Goal: Use online tool/utility: Utilize a website feature to perform a specific function

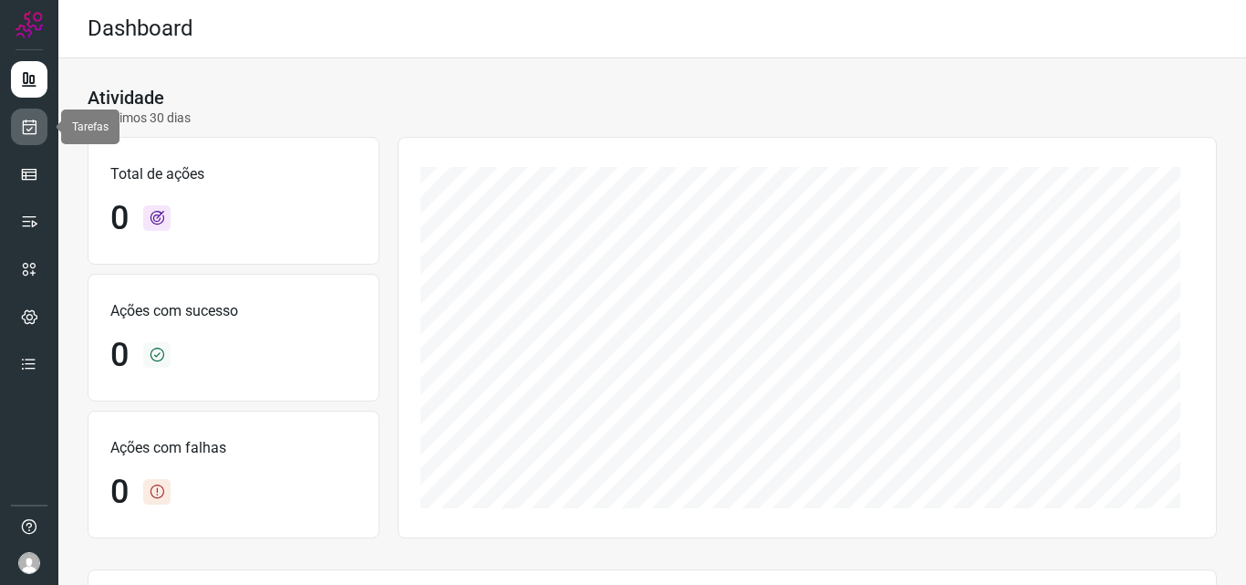
click at [24, 140] on link at bounding box center [29, 127] width 36 height 36
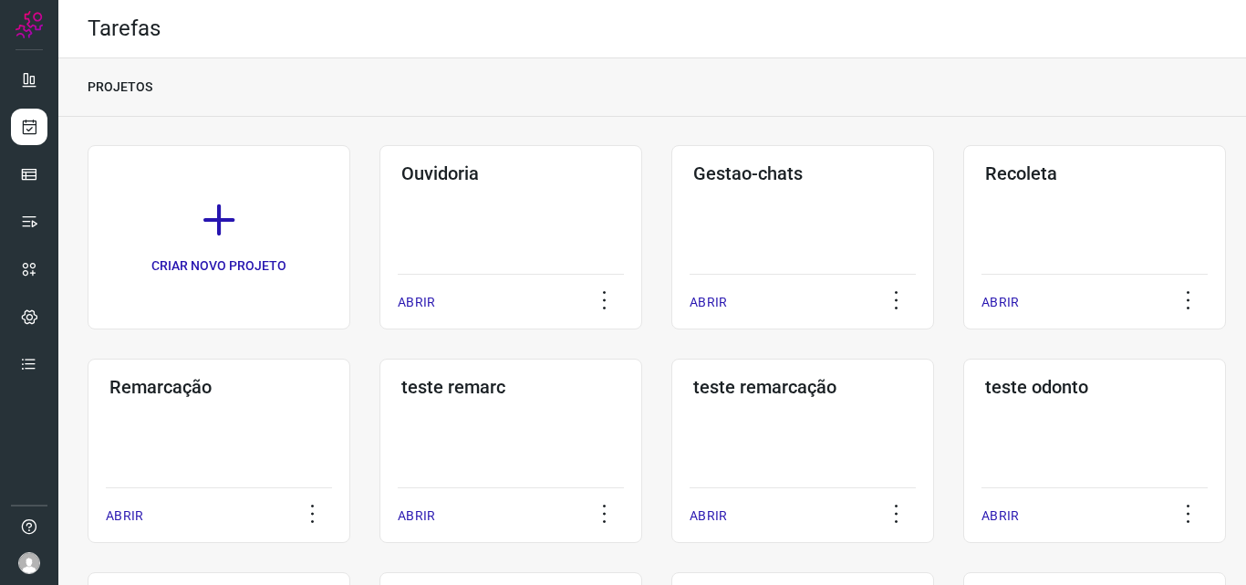
click at [247, 422] on div "Remarcação ABRIR" at bounding box center [219, 451] width 263 height 184
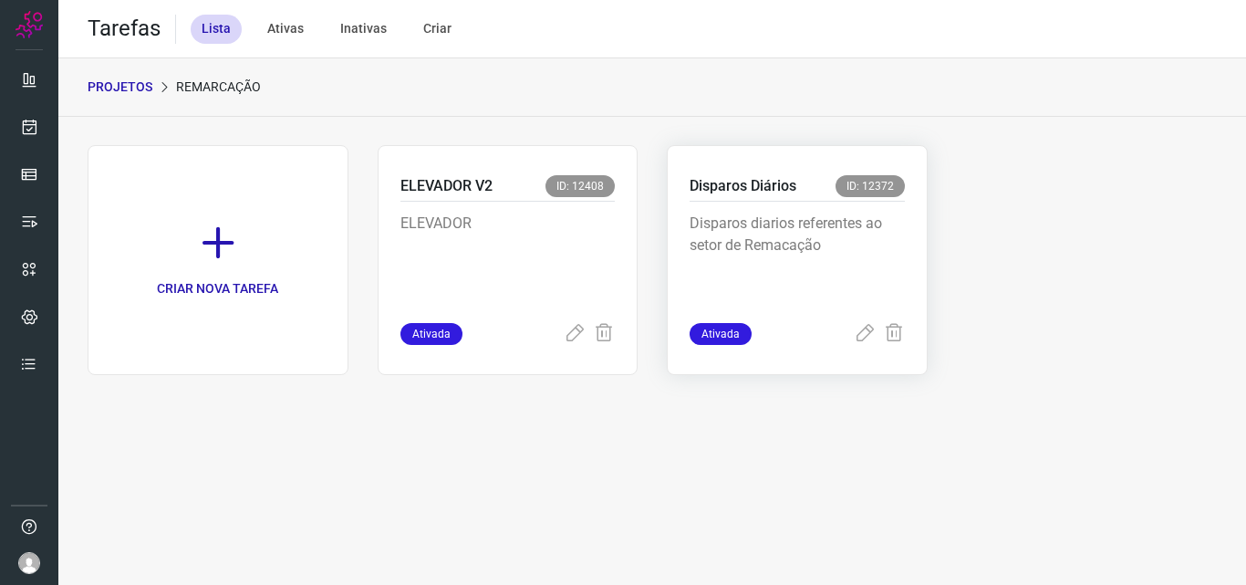
click at [896, 238] on p "Disparos diarios referentes ao setor de Remacação" at bounding box center [797, 258] width 215 height 91
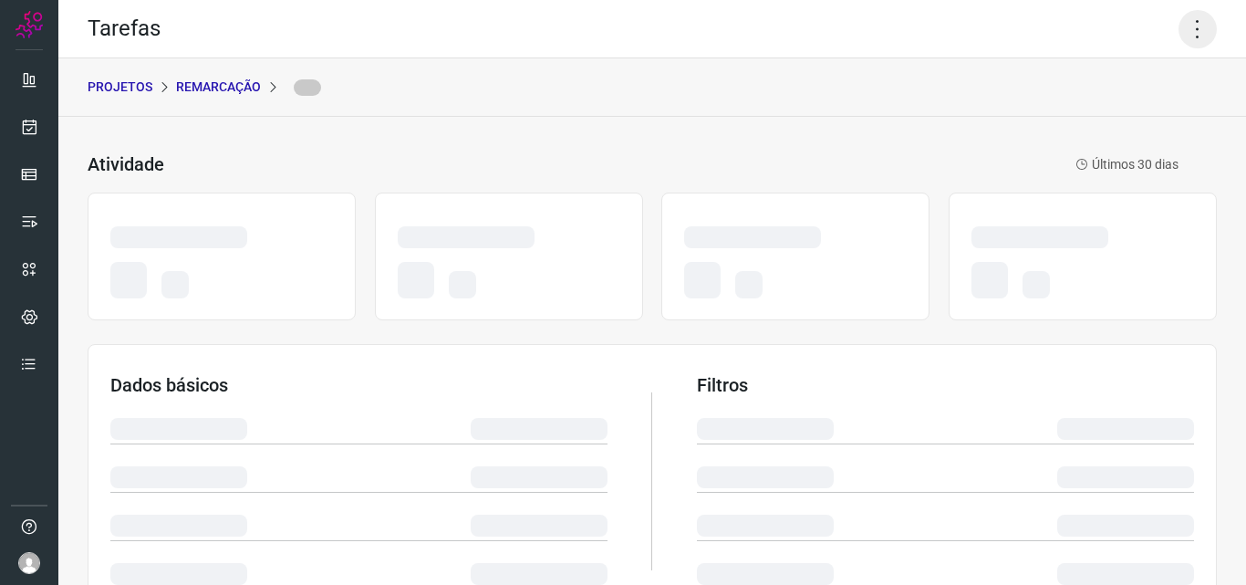
click at [1179, 26] on icon at bounding box center [1198, 29] width 38 height 38
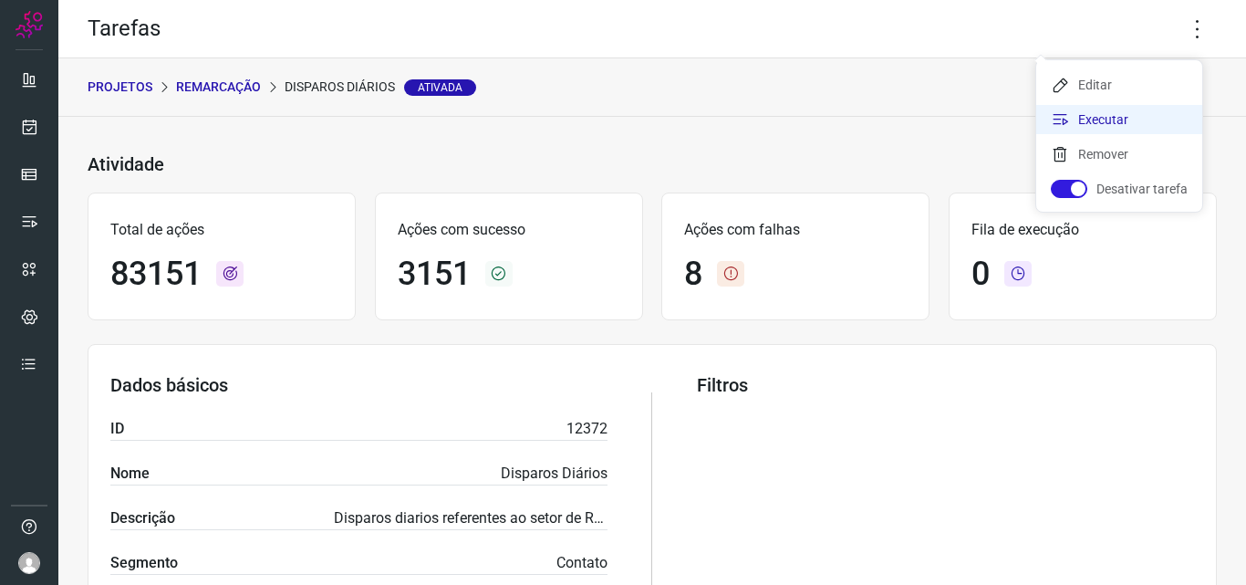
click at [1139, 128] on li "Executar" at bounding box center [1119, 119] width 166 height 29
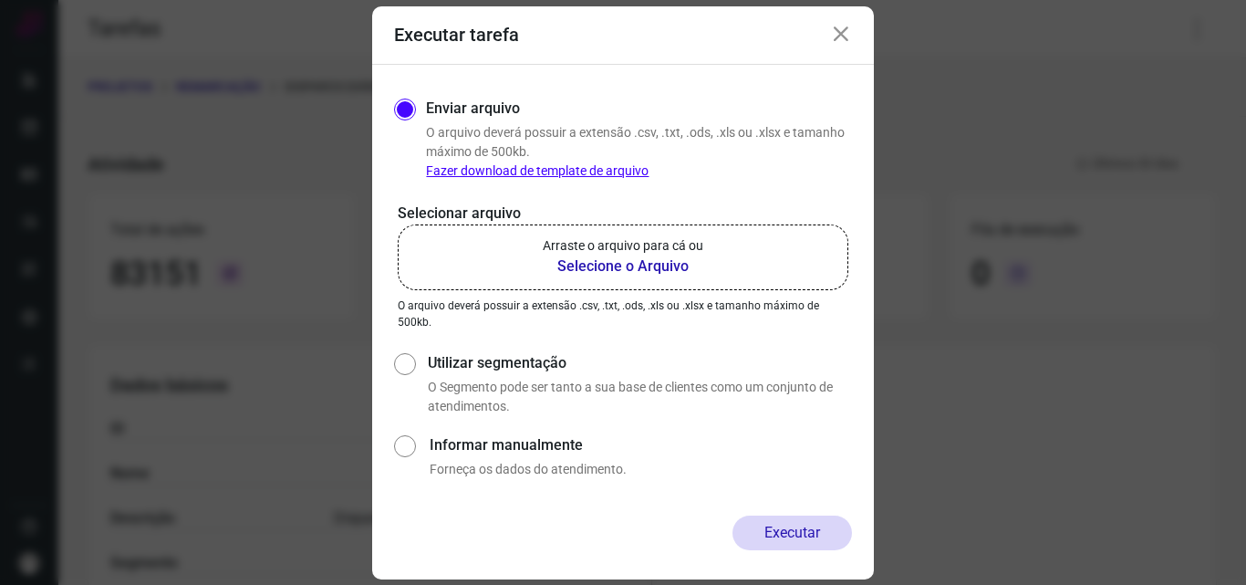
click at [680, 250] on p "Arraste o arquivo para cá ou" at bounding box center [623, 245] width 161 height 19
click at [0, 0] on input "Arraste o arquivo para cá ou Selecione o Arquivo" at bounding box center [0, 0] width 0 height 0
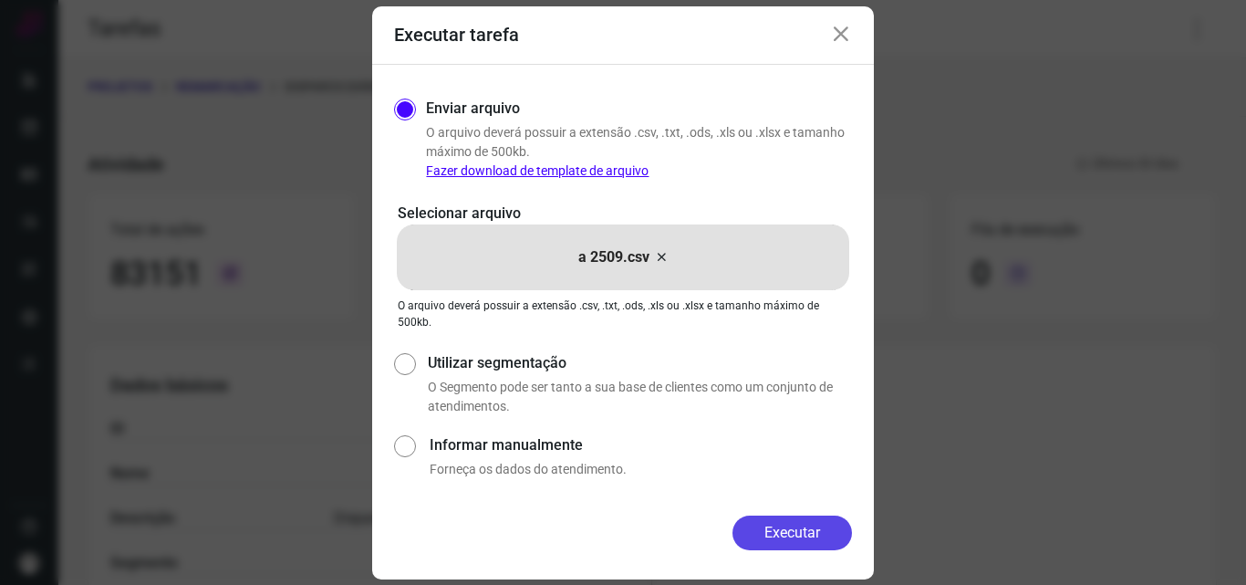
click at [802, 521] on button "Executar" at bounding box center [793, 533] width 120 height 35
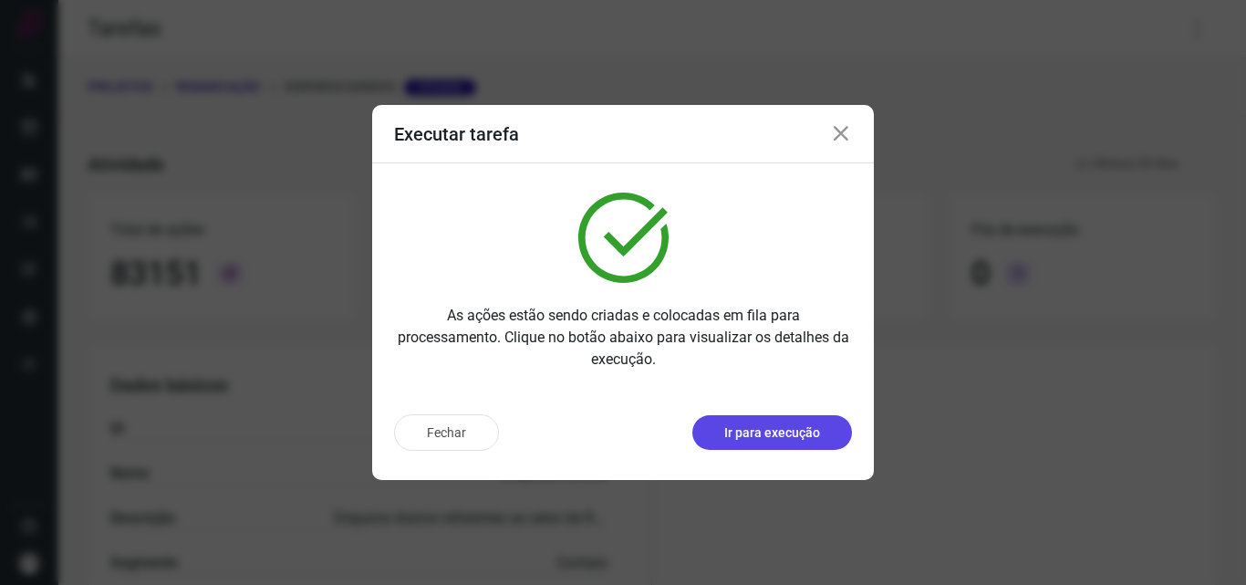
click at [809, 423] on p "Ir para execução" at bounding box center [772, 432] width 96 height 19
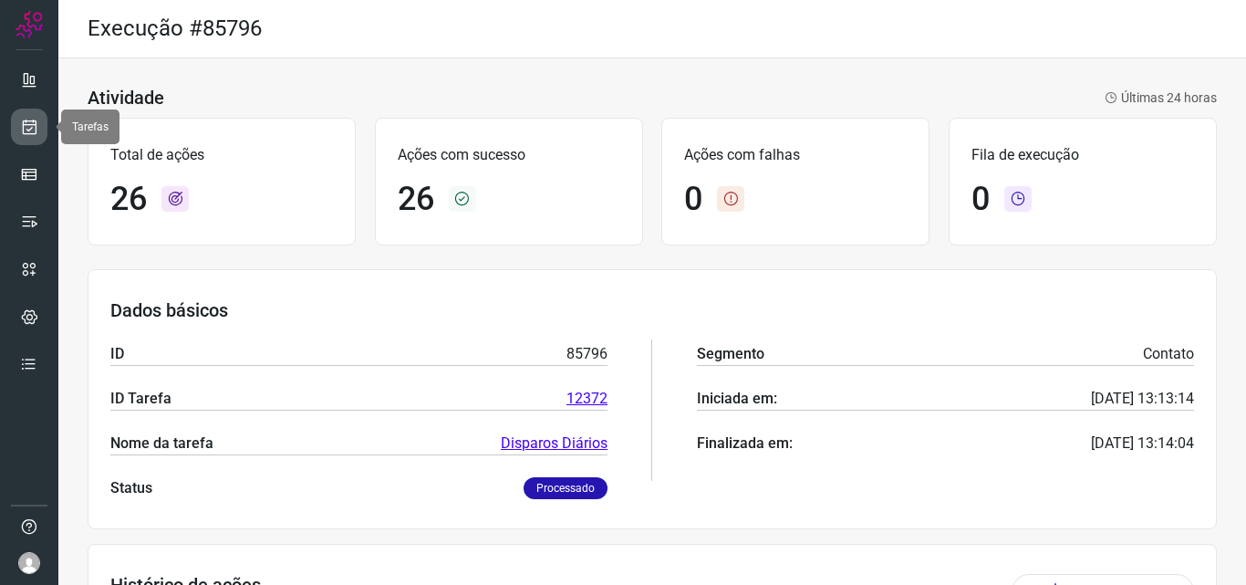
click at [43, 136] on link at bounding box center [29, 127] width 36 height 36
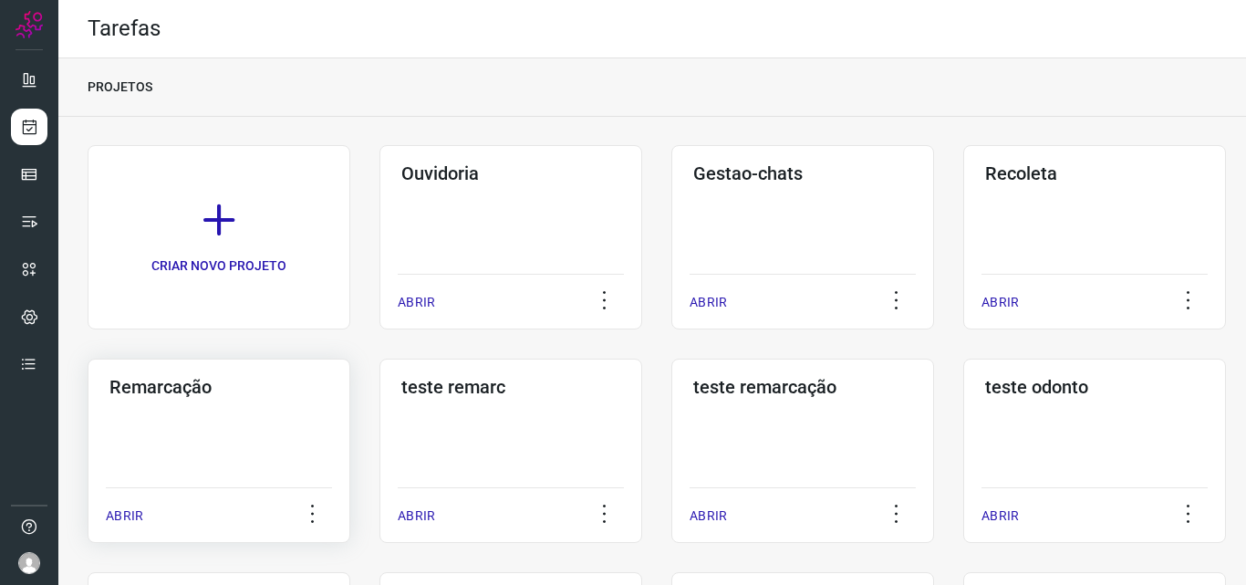
click at [212, 413] on div "Remarcação ABRIR" at bounding box center [219, 451] width 263 height 184
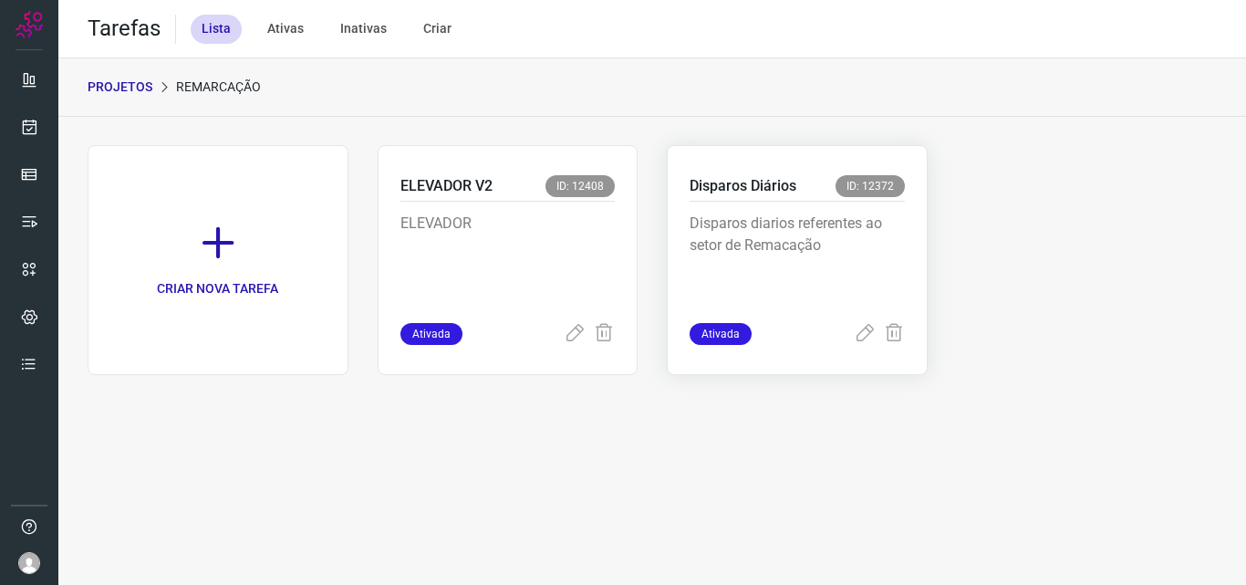
click at [763, 264] on p "Disparos diarios referentes ao setor de Remacação" at bounding box center [797, 258] width 215 height 91
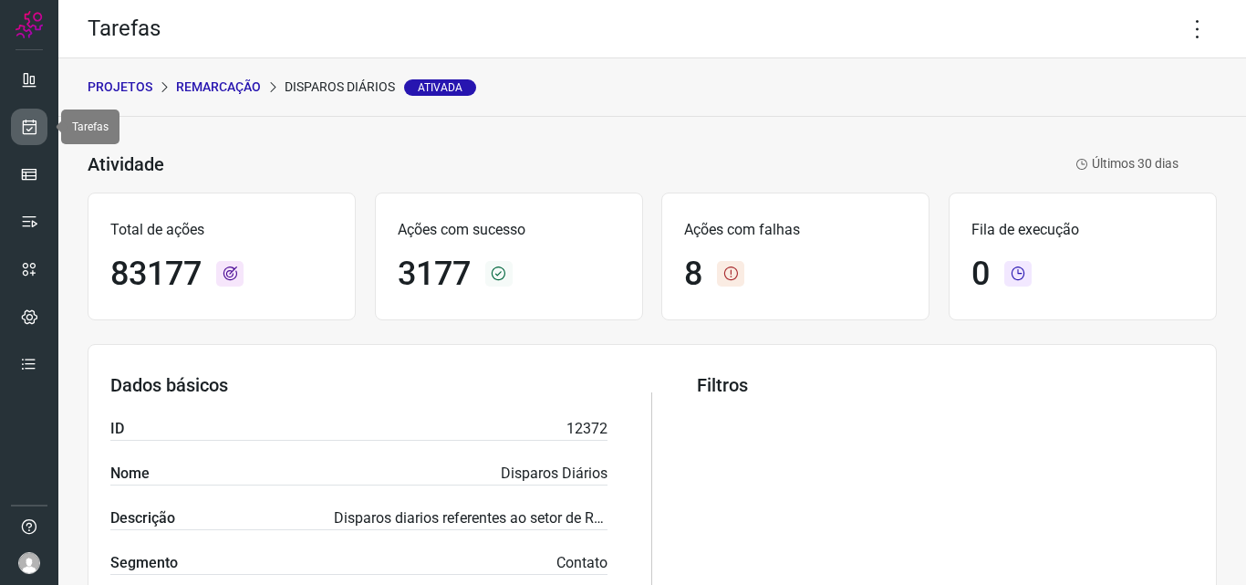
click at [32, 141] on link at bounding box center [29, 127] width 36 height 36
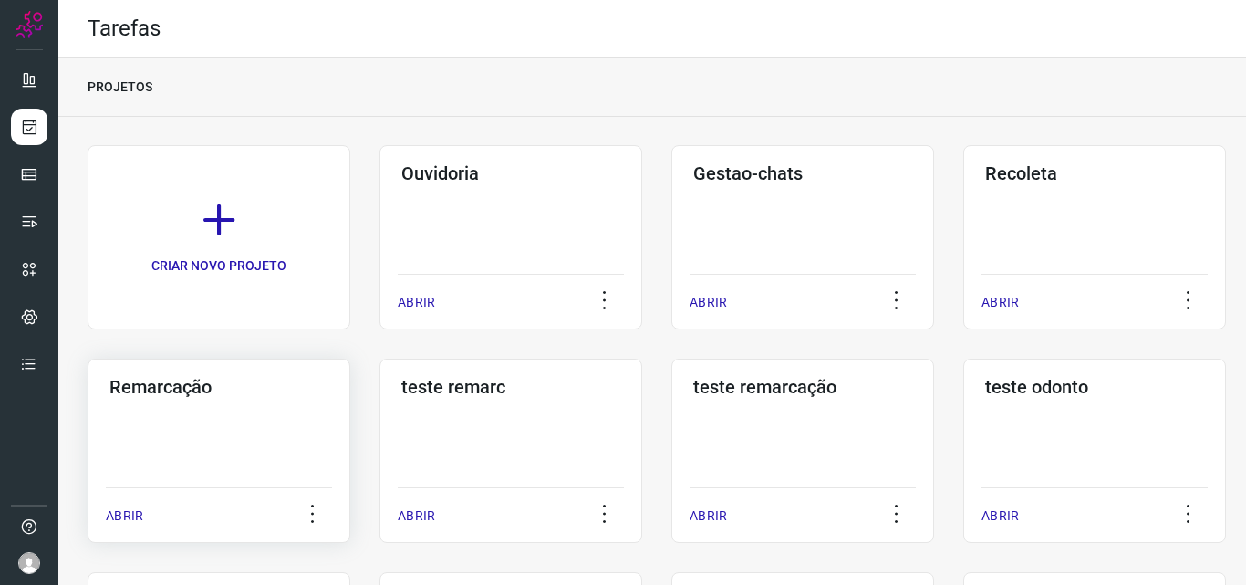
click at [212, 411] on div "Remarcação ABRIR" at bounding box center [219, 451] width 263 height 184
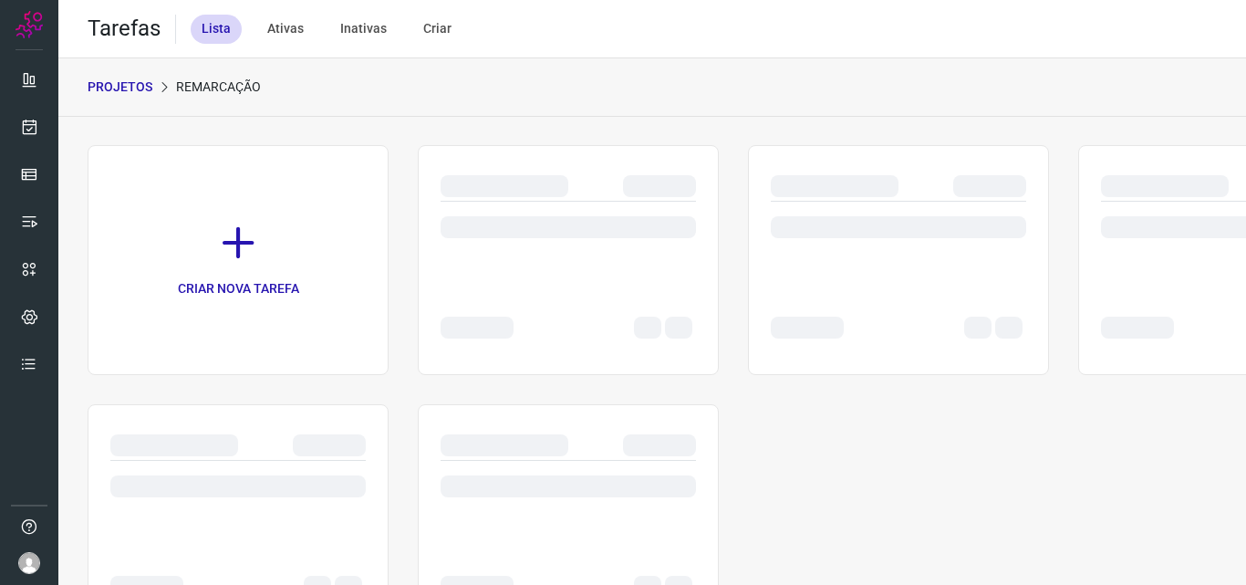
click at [837, 259] on div at bounding box center [898, 237] width 255 height 71
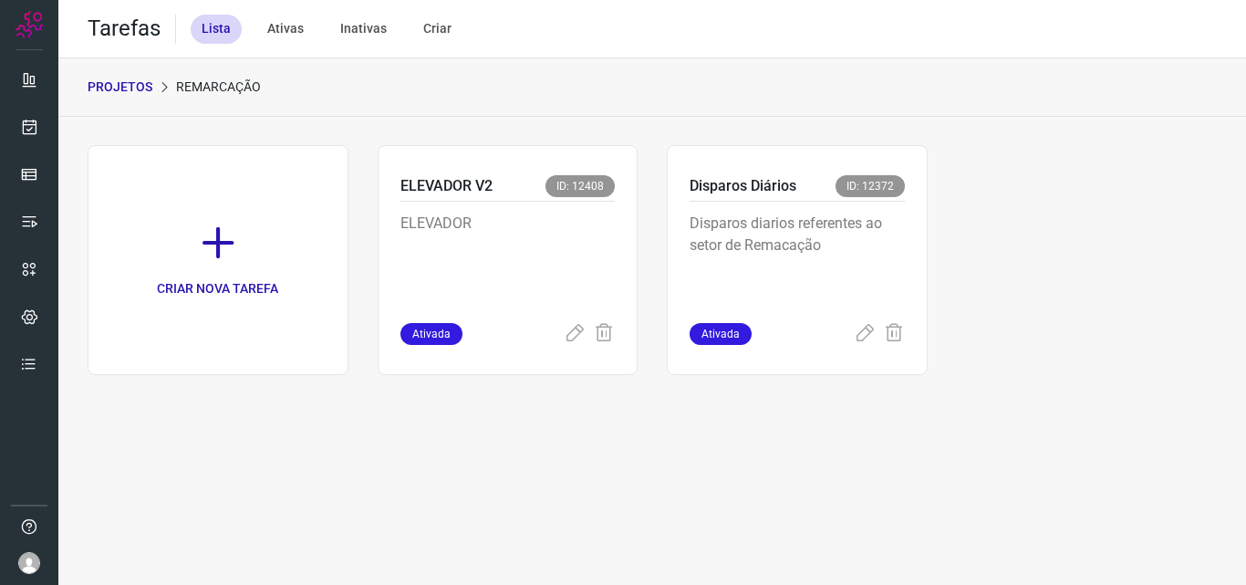
click at [837, 260] on p "Disparos diarios referentes ao setor de Remacação" at bounding box center [797, 258] width 215 height 91
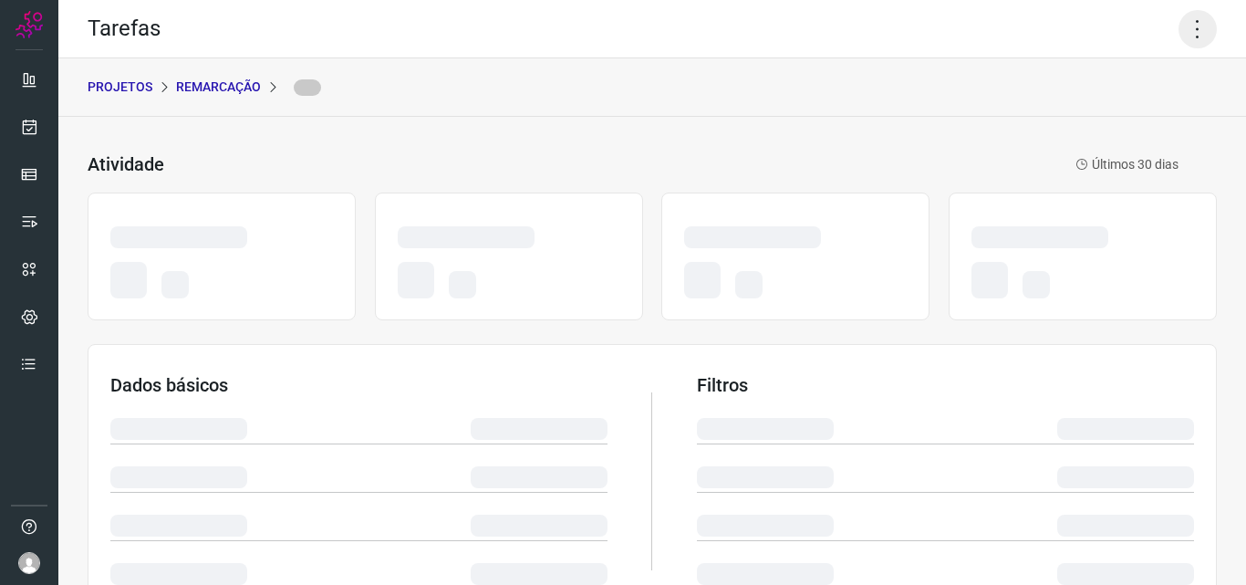
click at [1189, 10] on icon at bounding box center [1198, 29] width 38 height 38
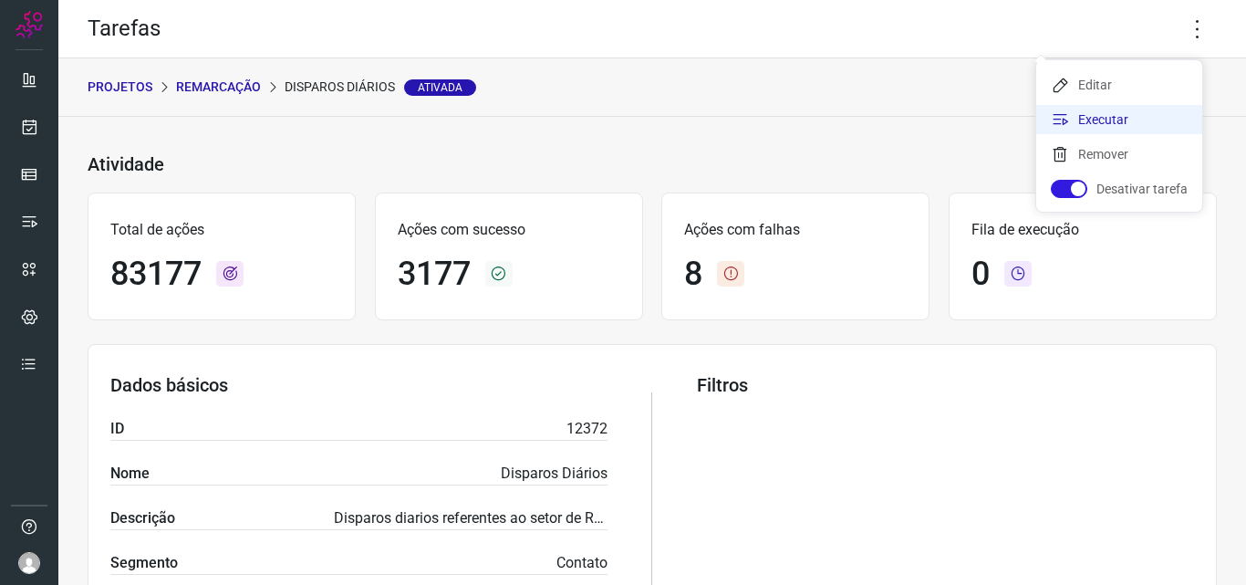
click at [1112, 117] on li "Executar" at bounding box center [1119, 119] width 166 height 29
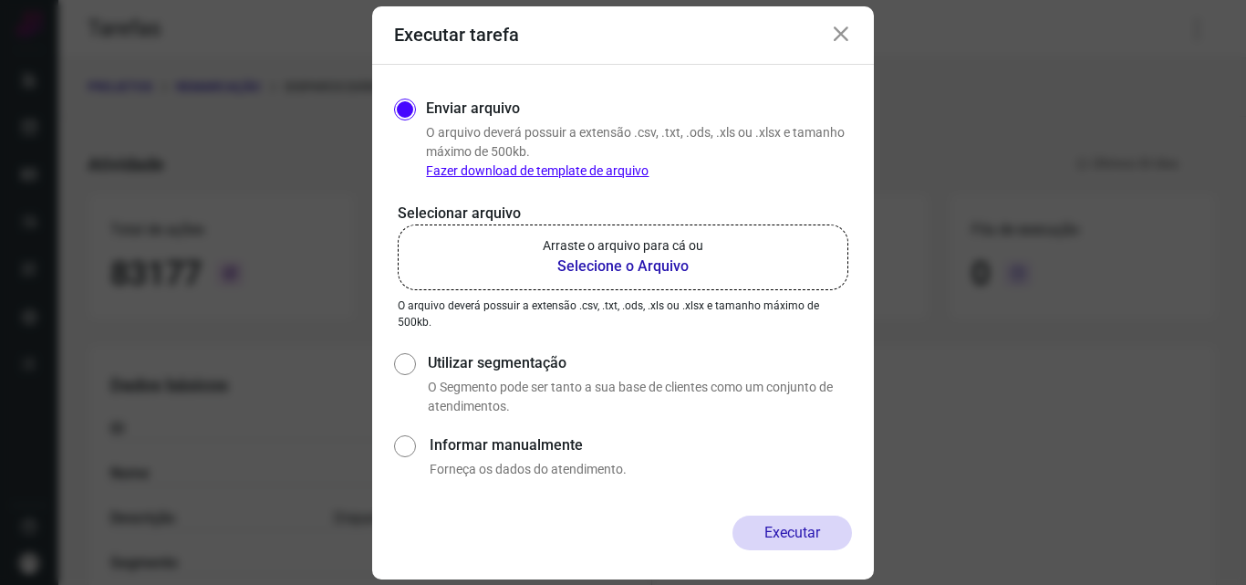
click at [569, 259] on b "Selecione o Arquivo" at bounding box center [623, 266] width 161 height 22
click at [0, 0] on input "Arraste o arquivo para cá ou Selecione o Arquivo" at bounding box center [0, 0] width 0 height 0
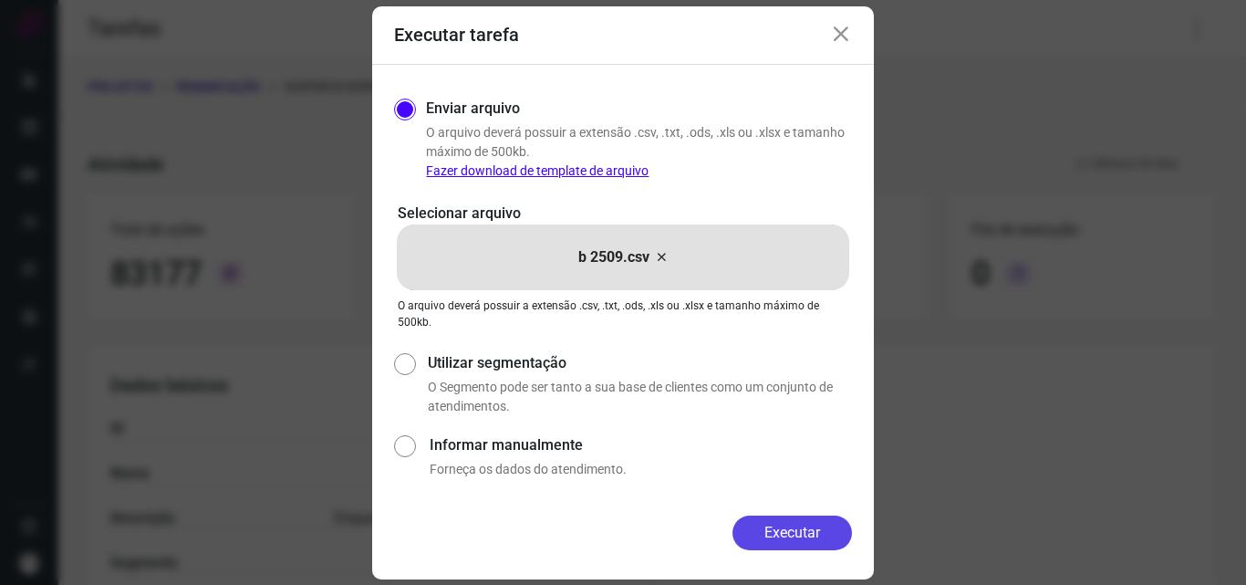
click at [768, 527] on button "Executar" at bounding box center [793, 533] width 120 height 35
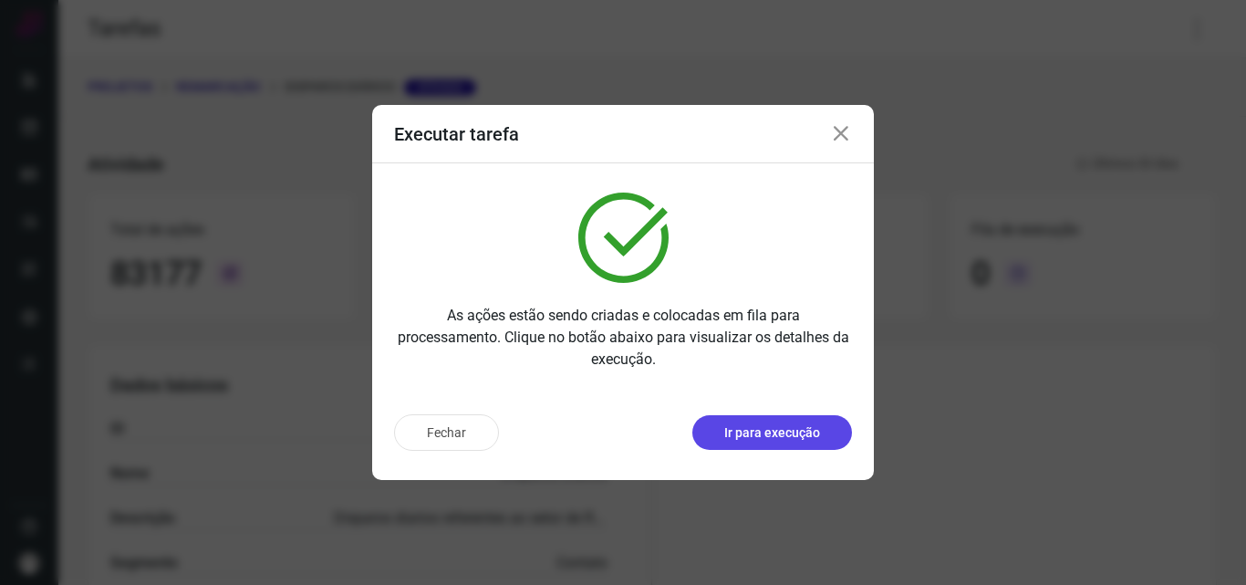
click at [782, 430] on p "Ir para execução" at bounding box center [772, 432] width 96 height 19
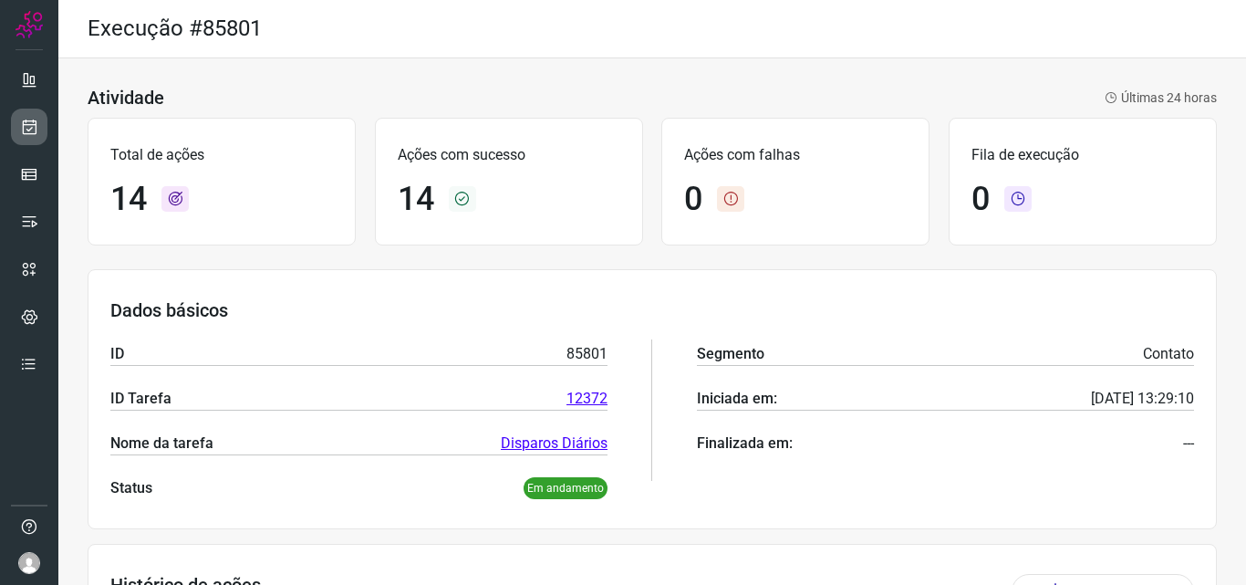
click at [30, 118] on icon at bounding box center [29, 127] width 19 height 18
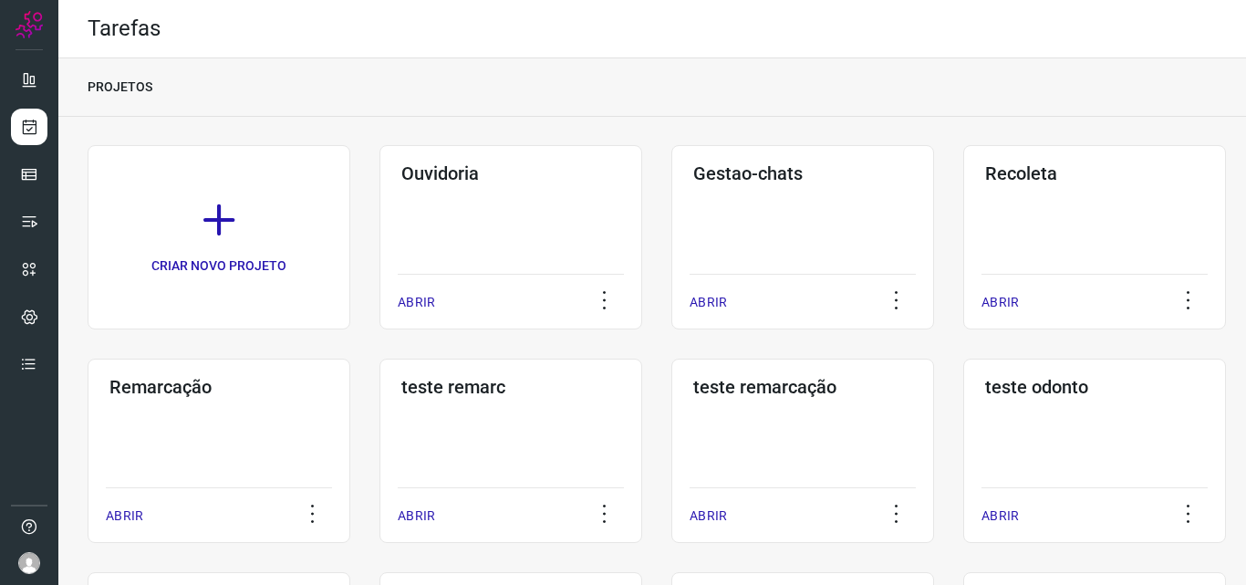
click at [245, 396] on h3 "Remarcação" at bounding box center [218, 387] width 219 height 22
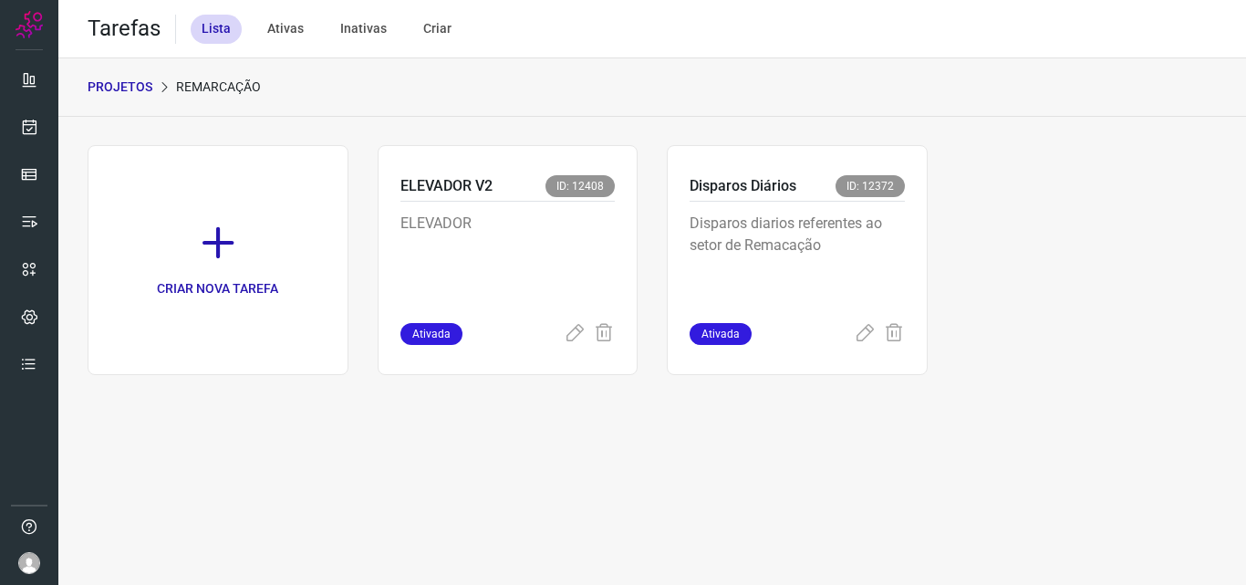
click at [818, 269] on p "Disparos diarios referentes ao setor de Remacação" at bounding box center [797, 258] width 215 height 91
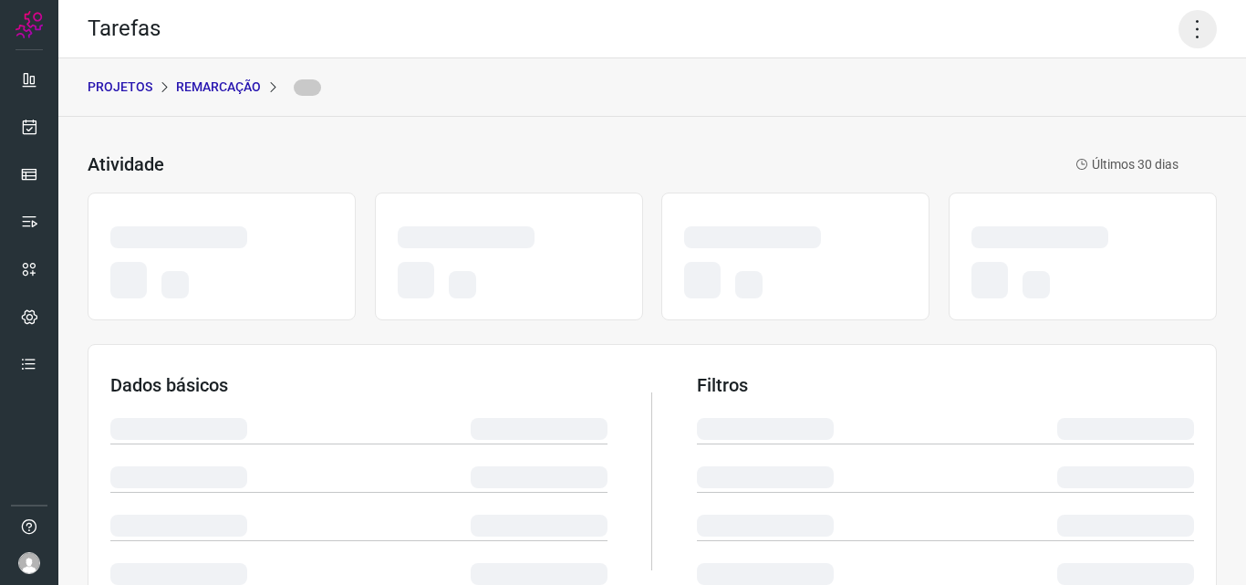
click at [1182, 37] on icon at bounding box center [1198, 29] width 38 height 38
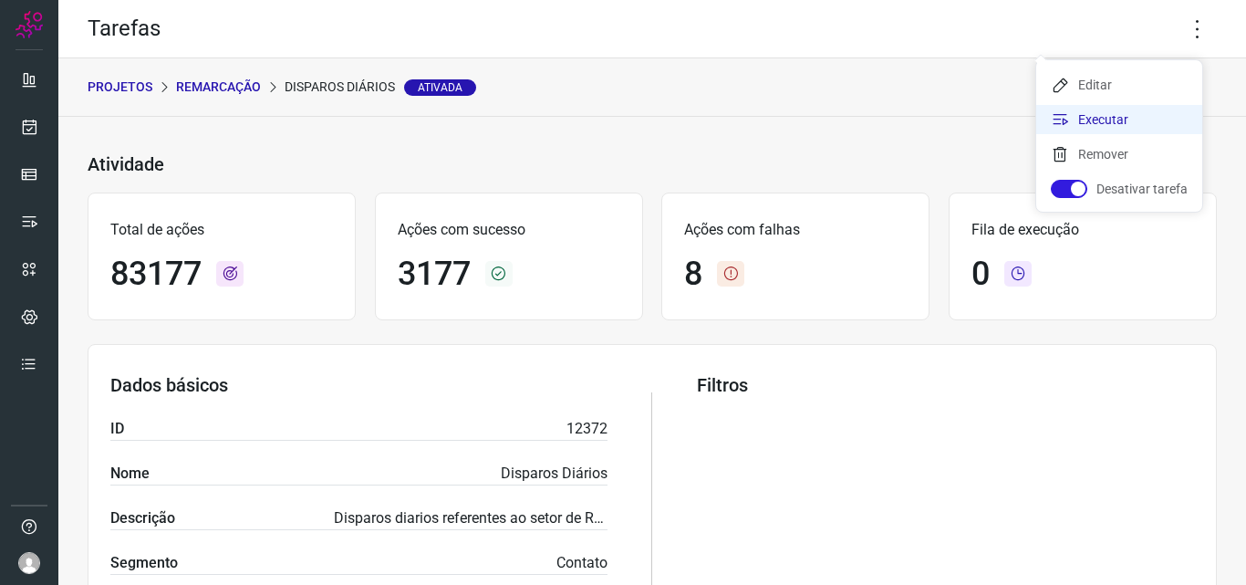
click at [1151, 120] on li "Executar" at bounding box center [1119, 119] width 166 height 29
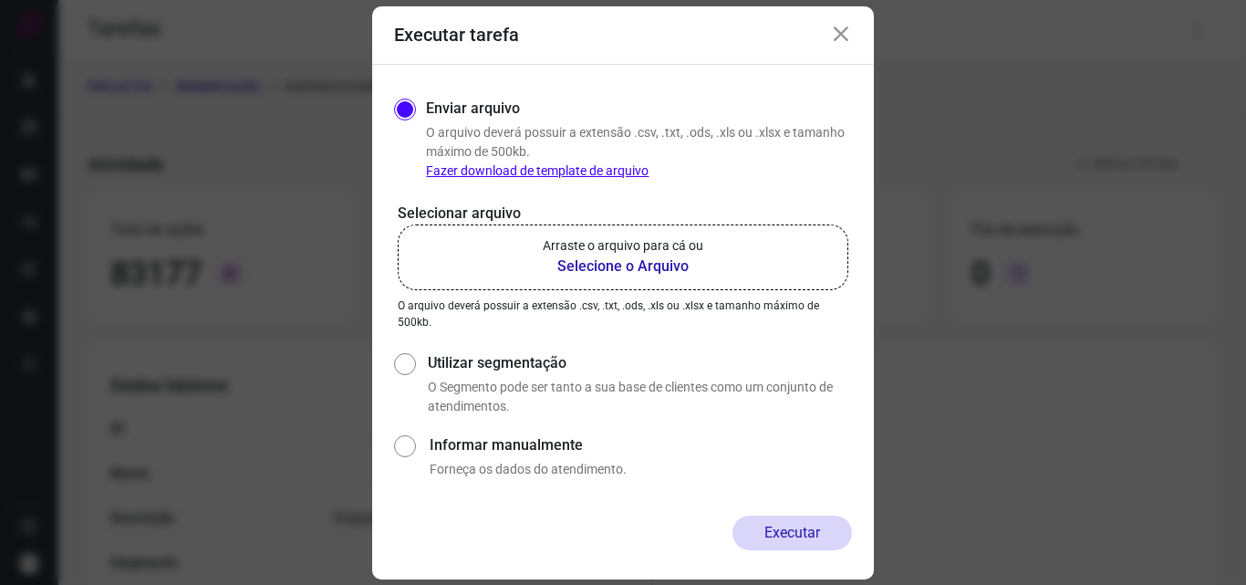
click at [659, 279] on label "Arraste o arquivo para cá ou Selecione o Arquivo" at bounding box center [623, 257] width 451 height 66
click at [0, 0] on input "Arraste o arquivo para cá ou Selecione o Arquivo" at bounding box center [0, 0] width 0 height 0
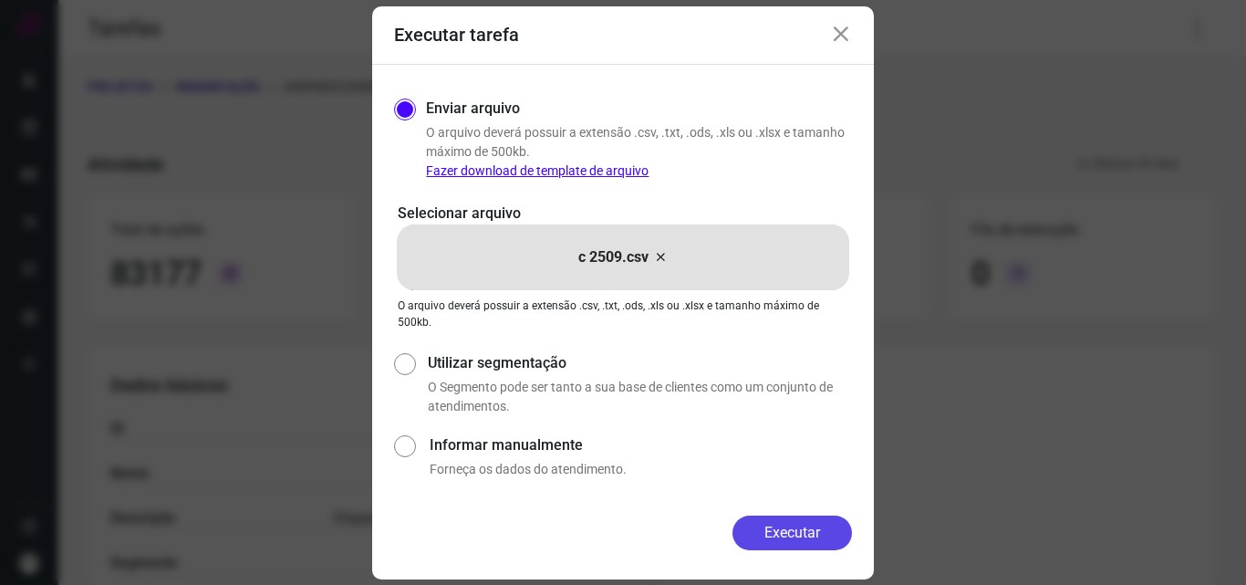
click at [766, 526] on button "Executar" at bounding box center [793, 533] width 120 height 35
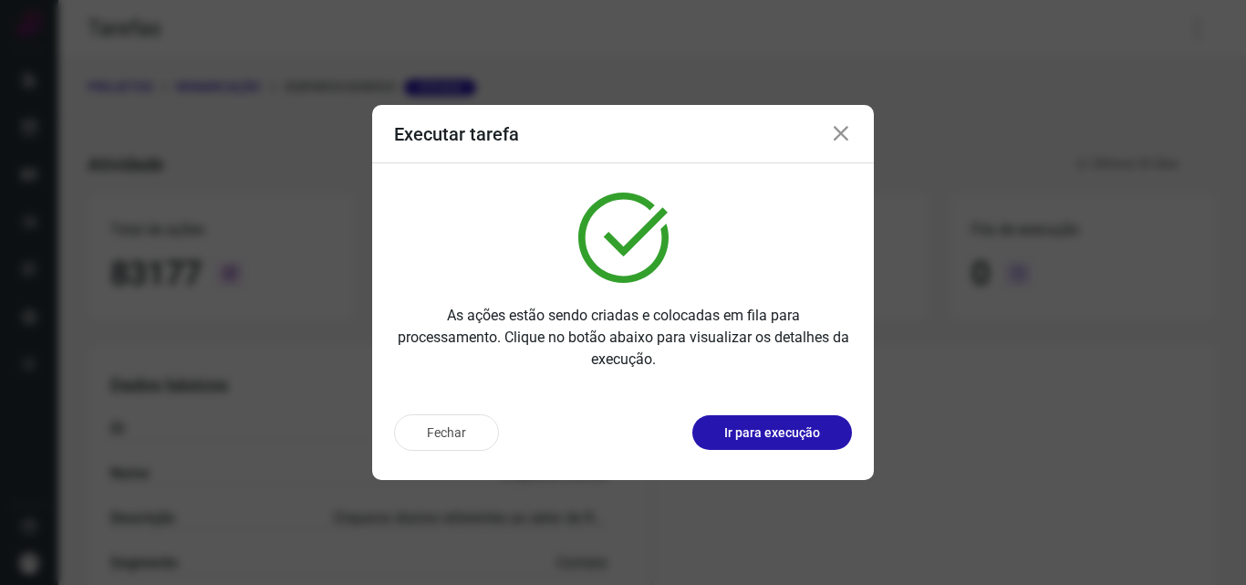
click at [787, 424] on p "Ir para execução" at bounding box center [772, 432] width 96 height 19
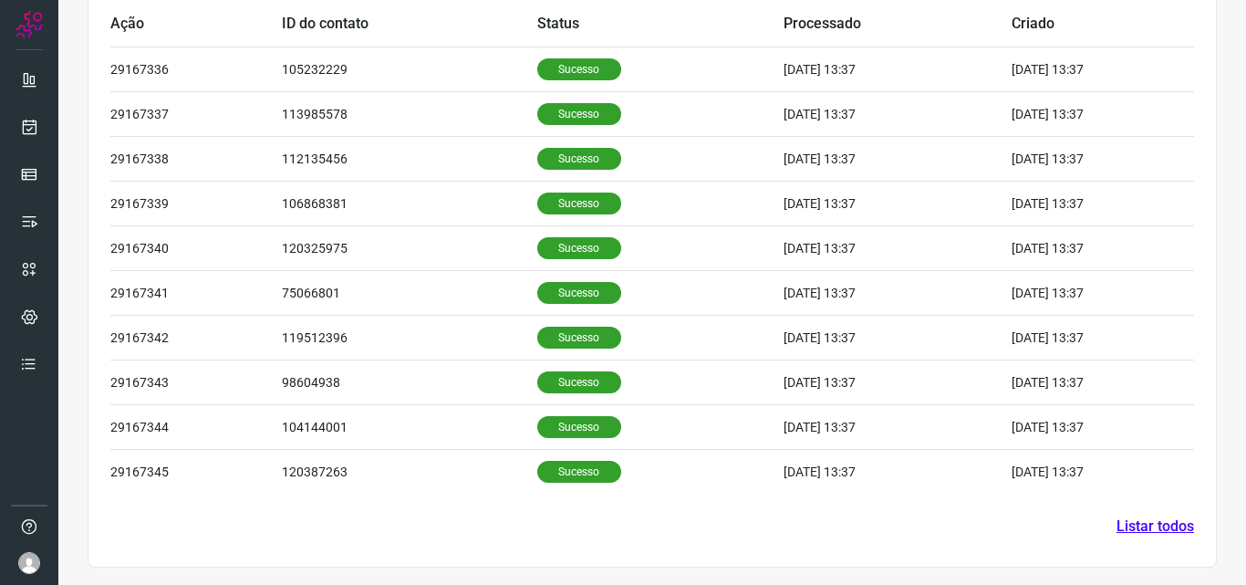
scroll to position [615, 0]
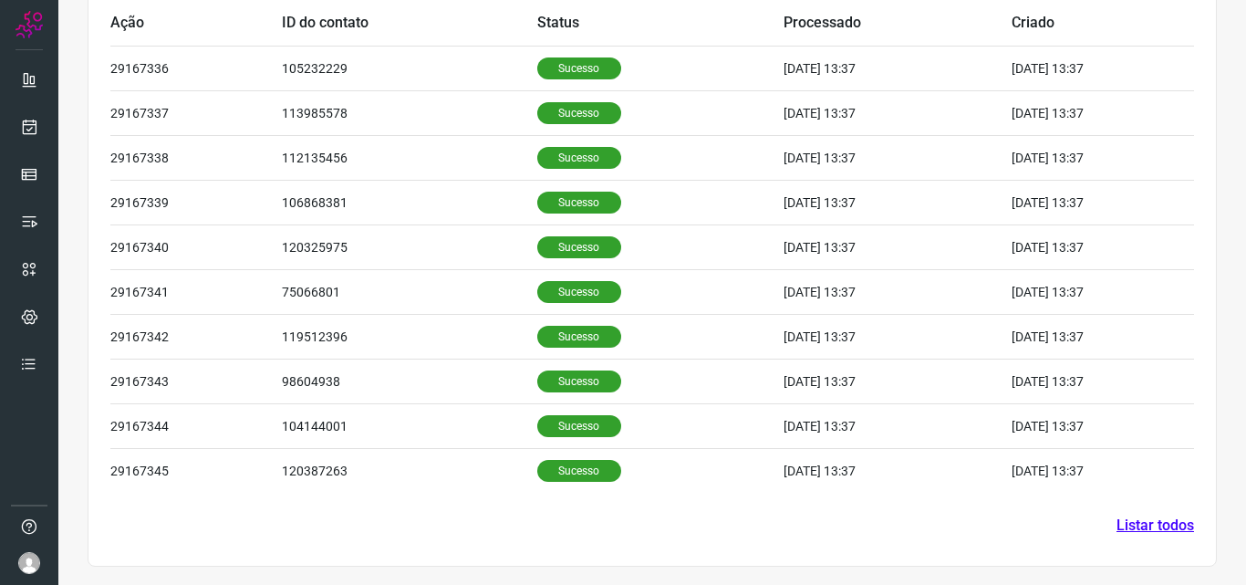
click at [1125, 517] on link "Listar todos" at bounding box center [1156, 526] width 78 height 22
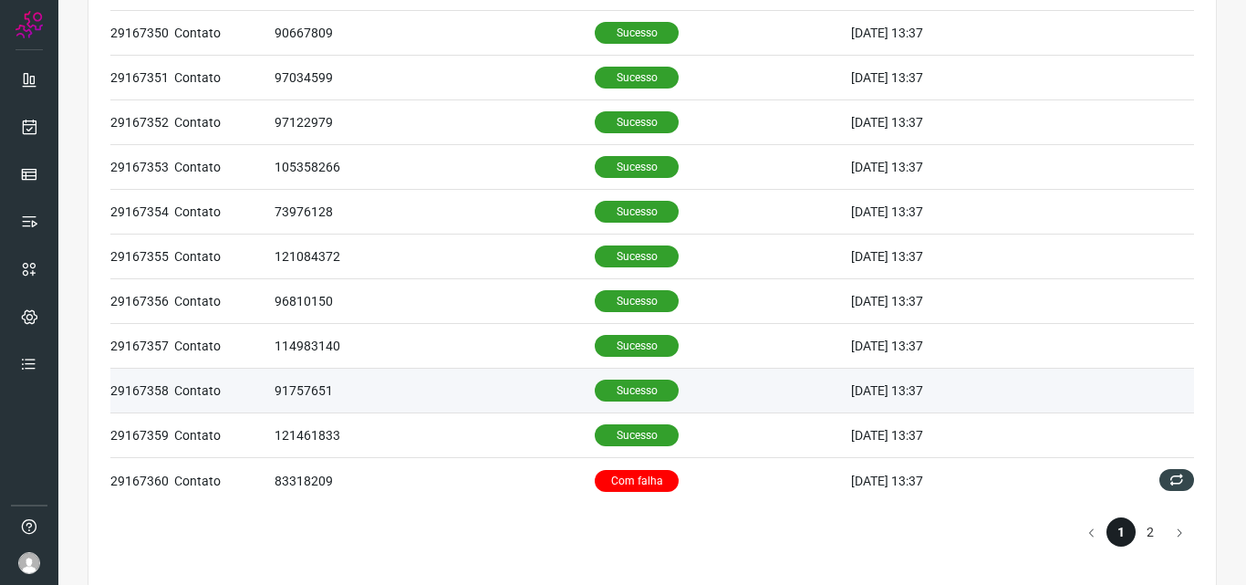
scroll to position [799, 0]
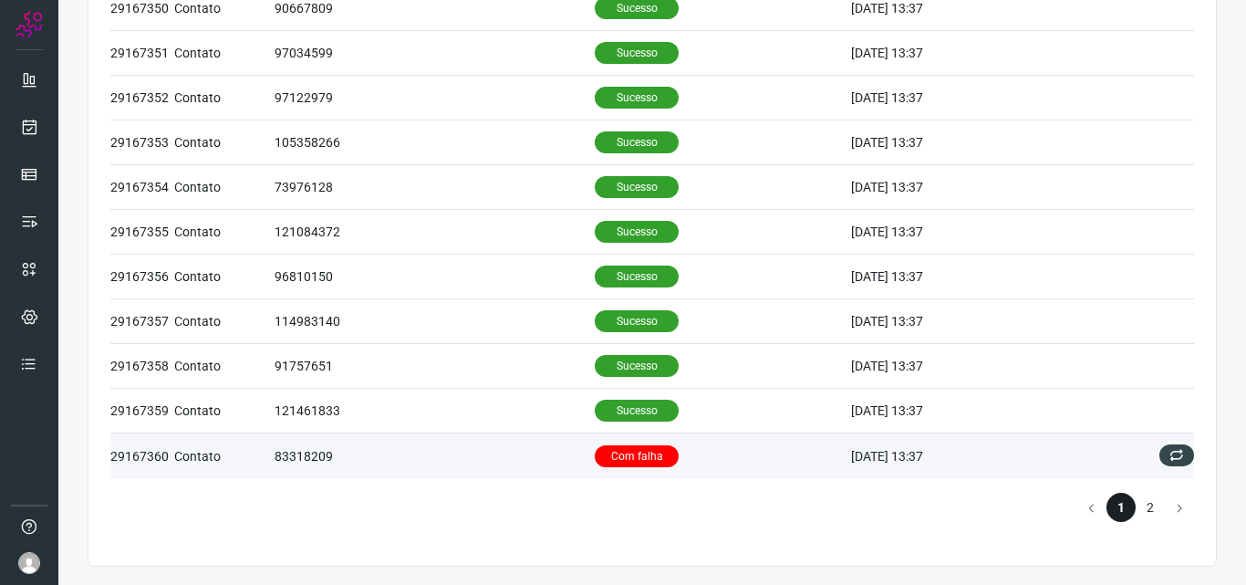
click at [645, 451] on p "Com falha" at bounding box center [637, 456] width 84 height 22
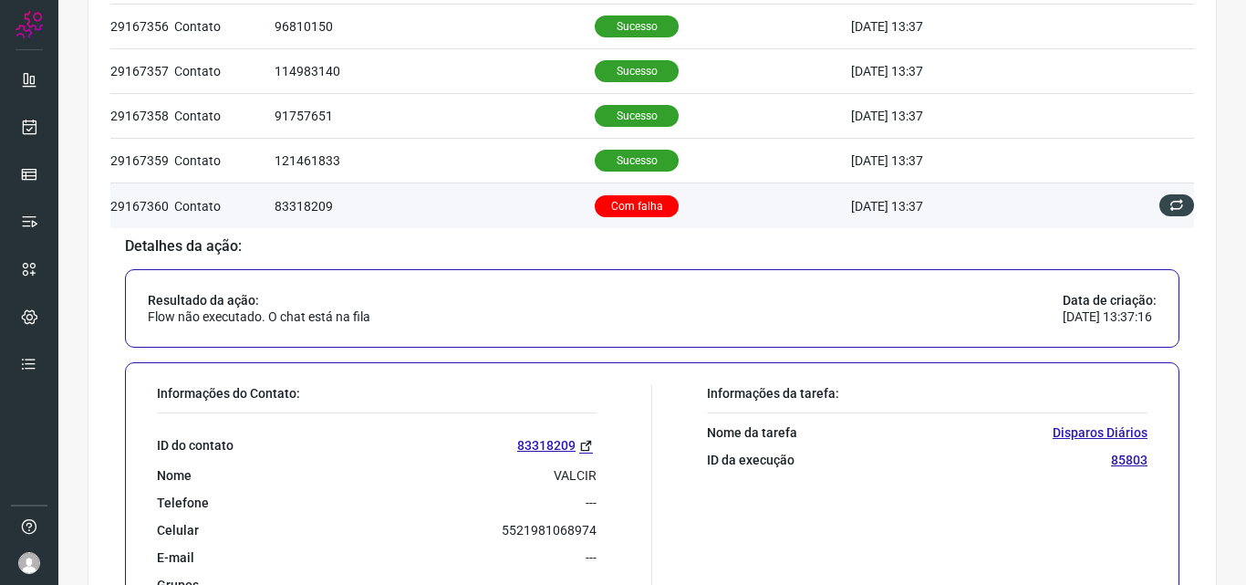
scroll to position [1164, 0]
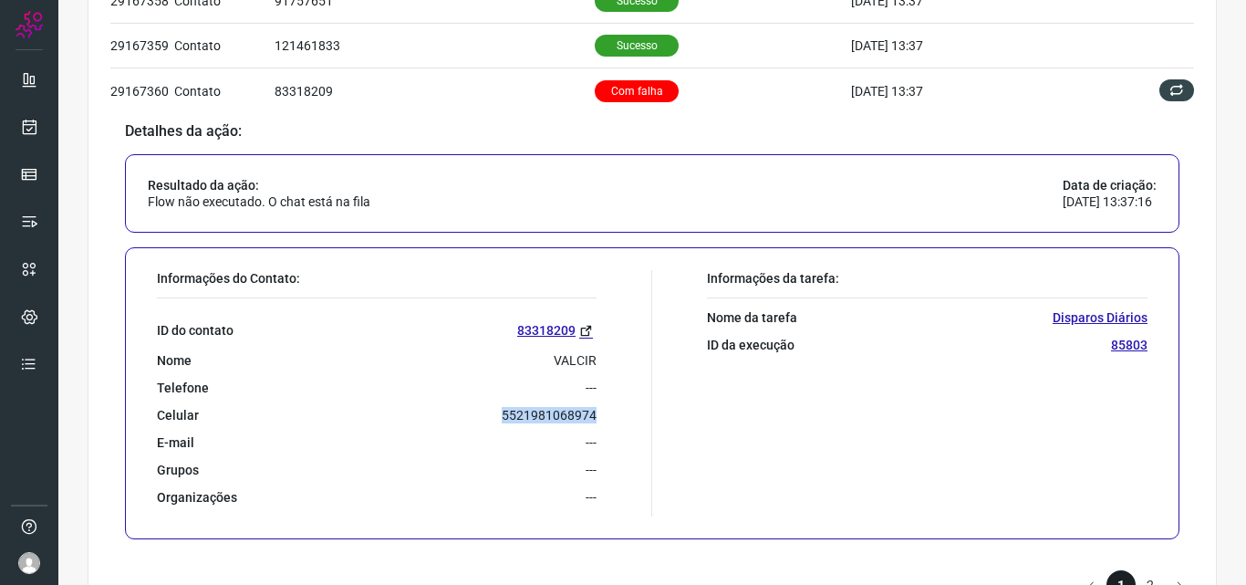
drag, startPoint x: 594, startPoint y: 417, endPoint x: 492, endPoint y: 415, distance: 102.2
click at [492, 415] on div "Informações do Contato: ID do contato 83318209 Nome VALCIR Telefone --- Celular…" at bounding box center [400, 393] width 505 height 246
click at [23, 127] on icon at bounding box center [29, 127] width 19 height 18
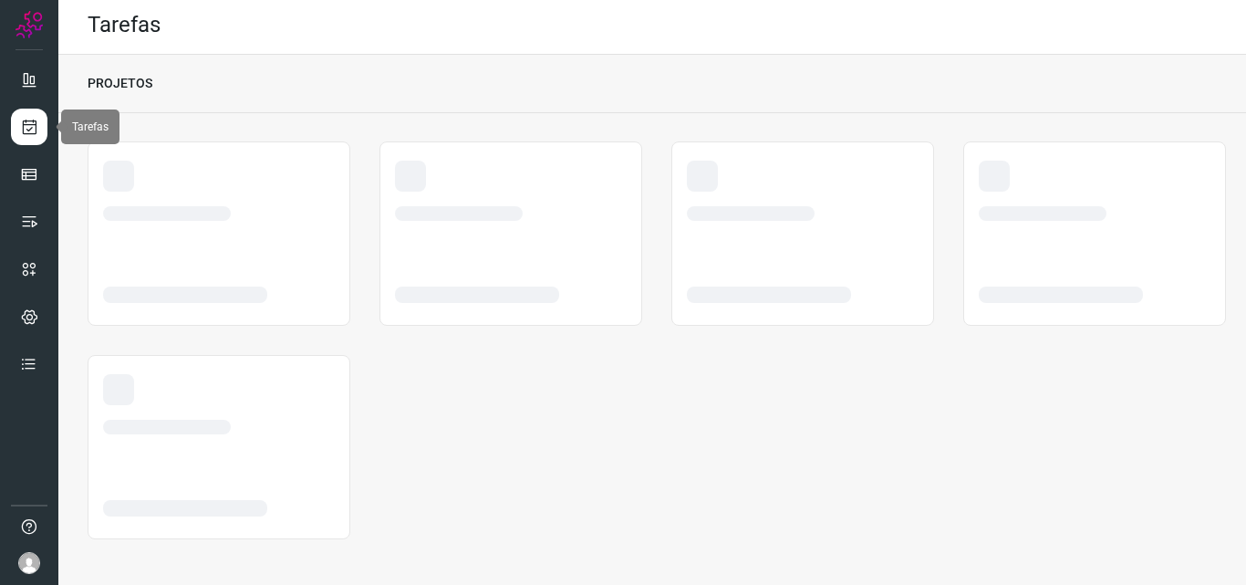
scroll to position [4, 0]
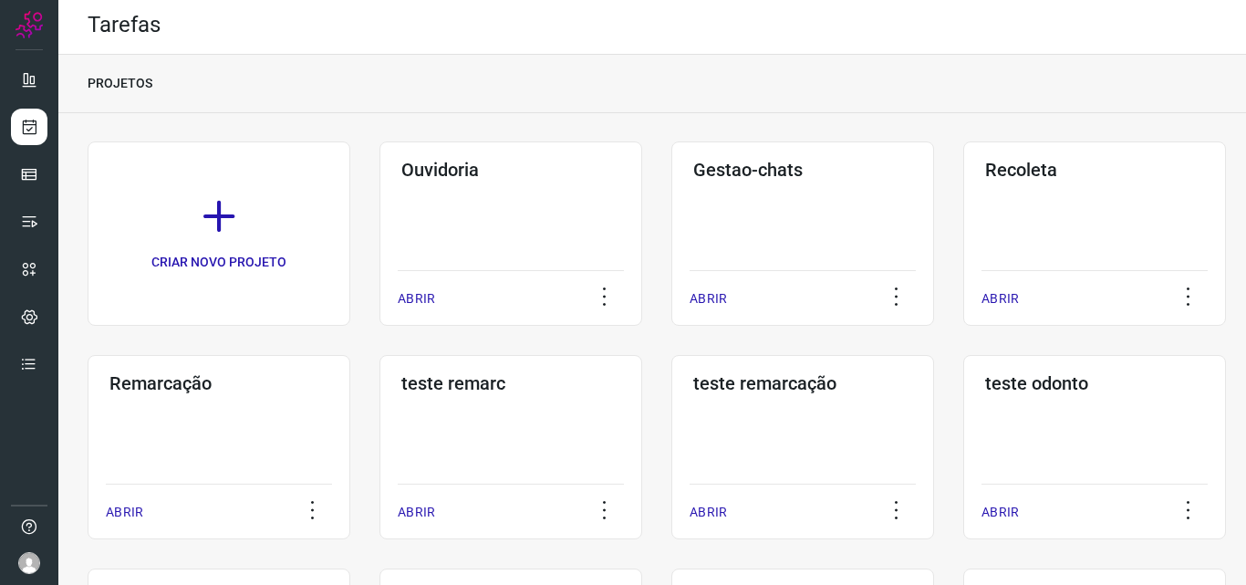
click at [290, 449] on div "Remarcação ABRIR" at bounding box center [219, 447] width 263 height 184
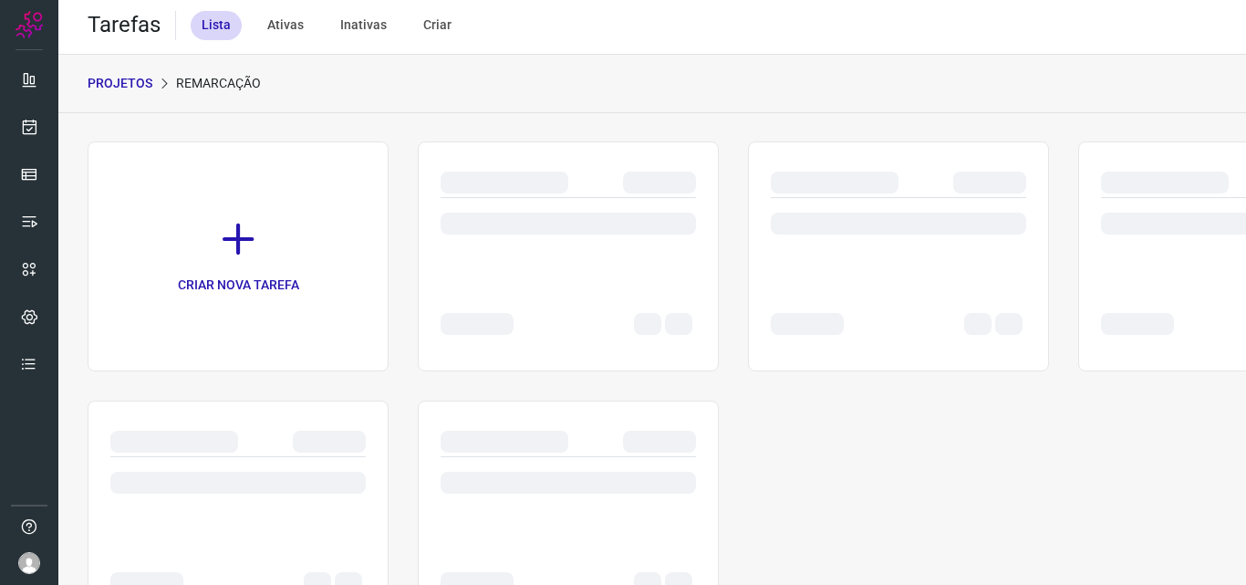
click at [840, 212] on div at bounding box center [898, 219] width 255 height 43
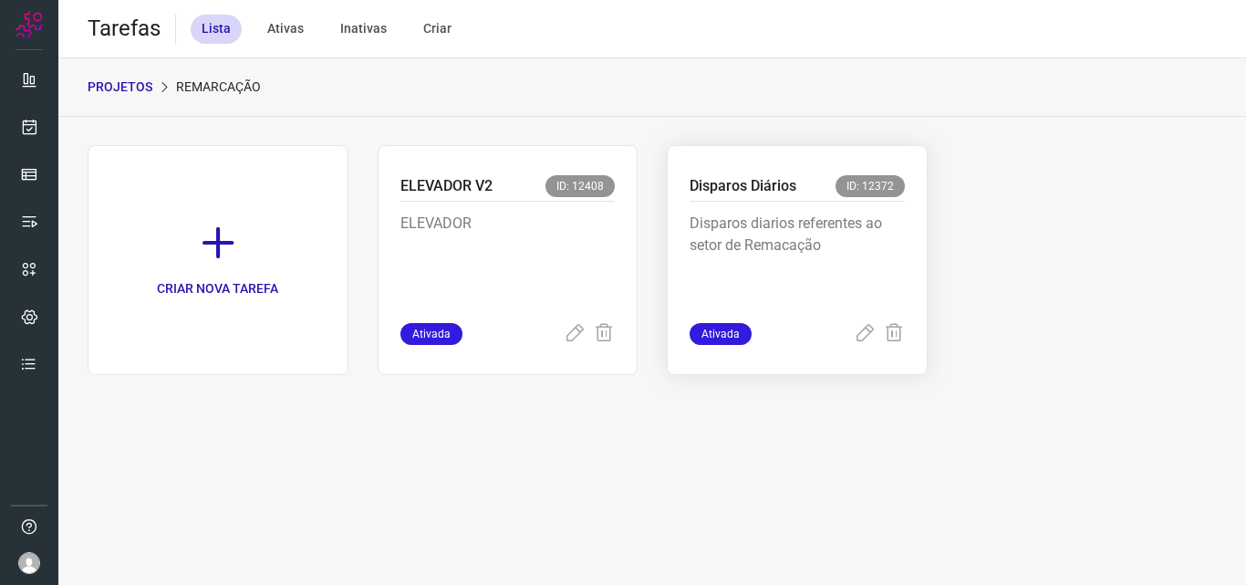
click at [828, 212] on div "Disparos diarios referentes ao setor de Remacação" at bounding box center [797, 262] width 215 height 121
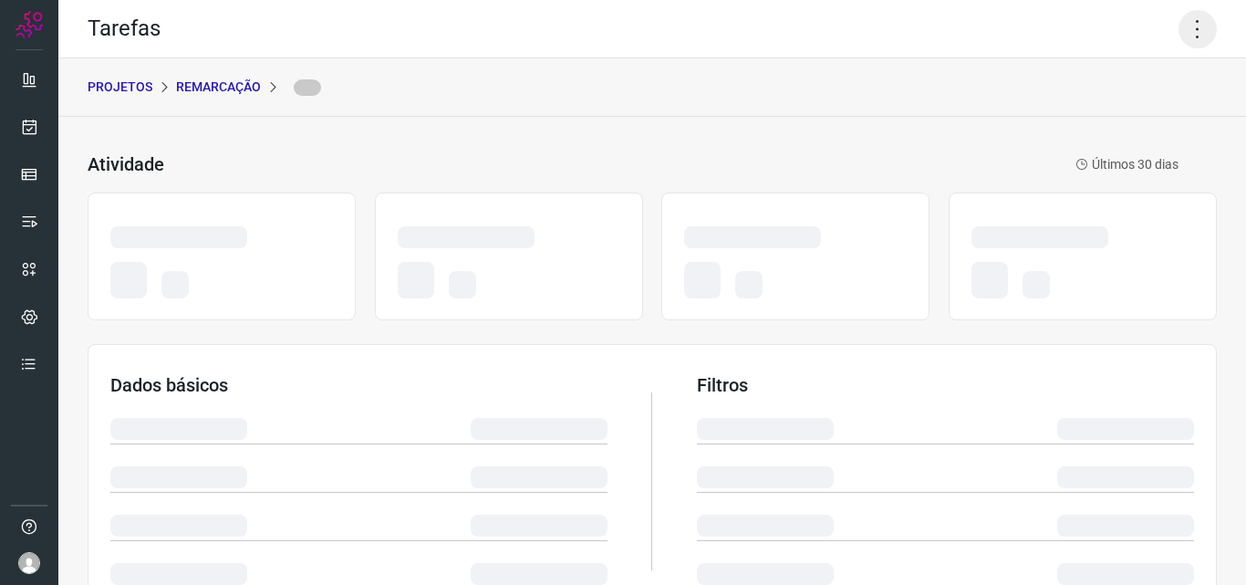
click at [1186, 36] on icon at bounding box center [1198, 29] width 38 height 38
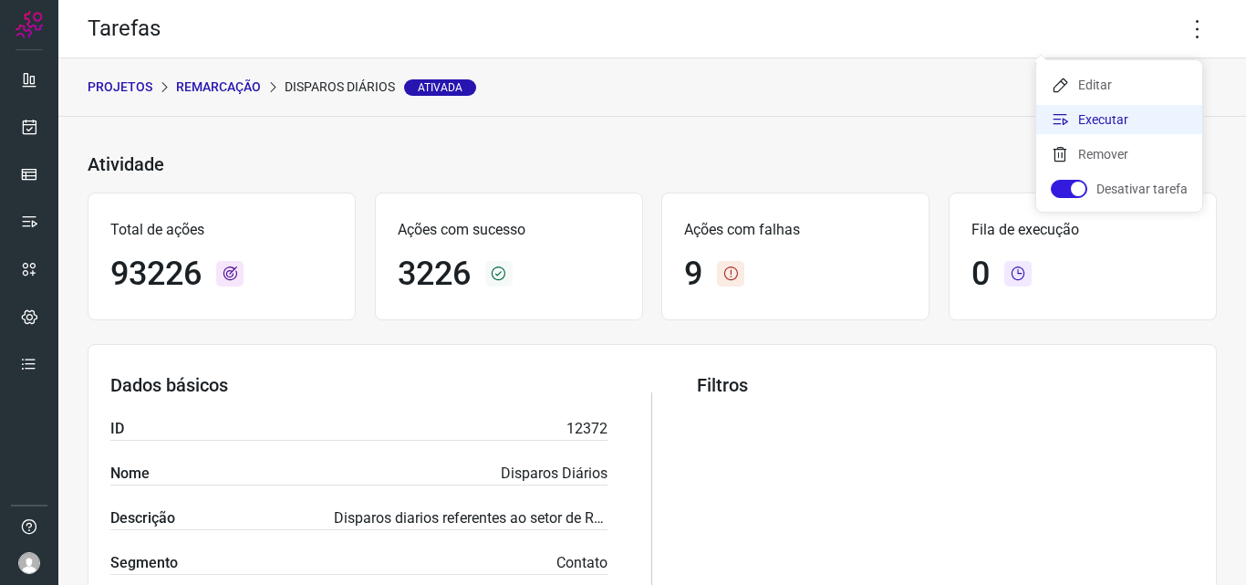
click at [1144, 112] on li "Executar" at bounding box center [1119, 119] width 166 height 29
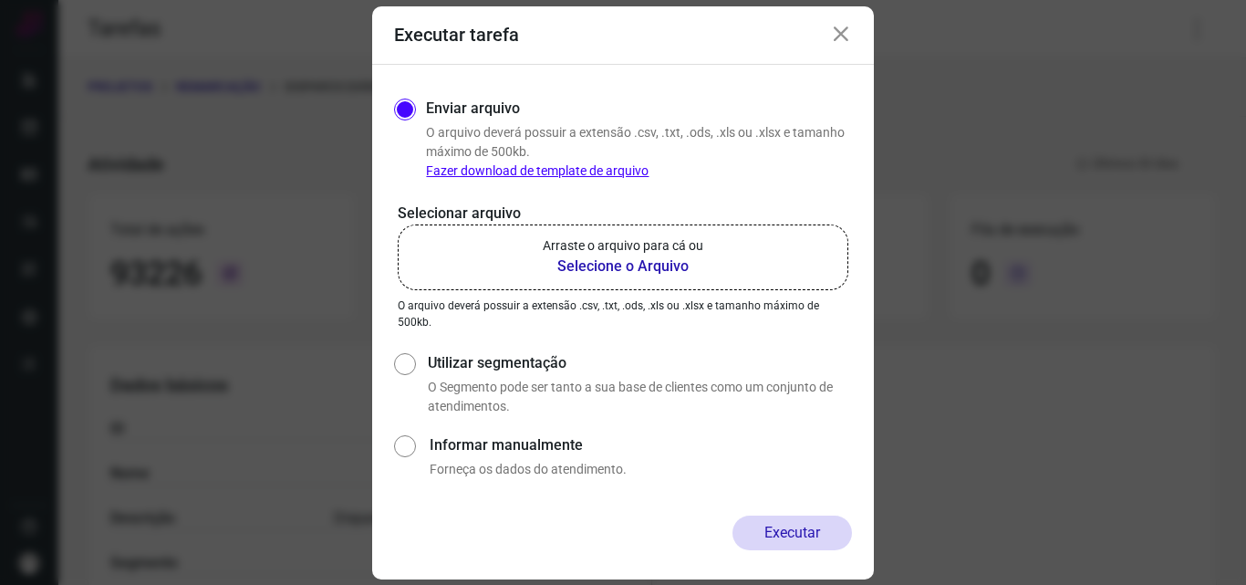
click at [713, 243] on label "Arraste o arquivo para cá ou Selecione o Arquivo" at bounding box center [623, 257] width 451 height 66
click at [0, 0] on input "Arraste o arquivo para cá ou Selecione o Arquivo" at bounding box center [0, 0] width 0 height 0
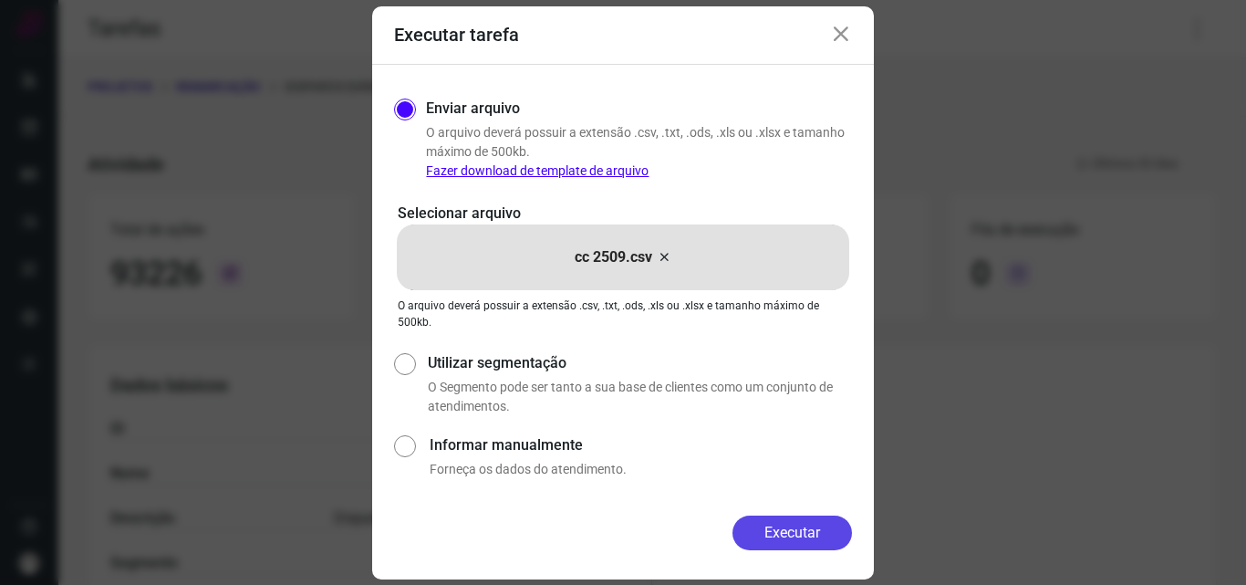
click at [786, 525] on button "Executar" at bounding box center [793, 533] width 120 height 35
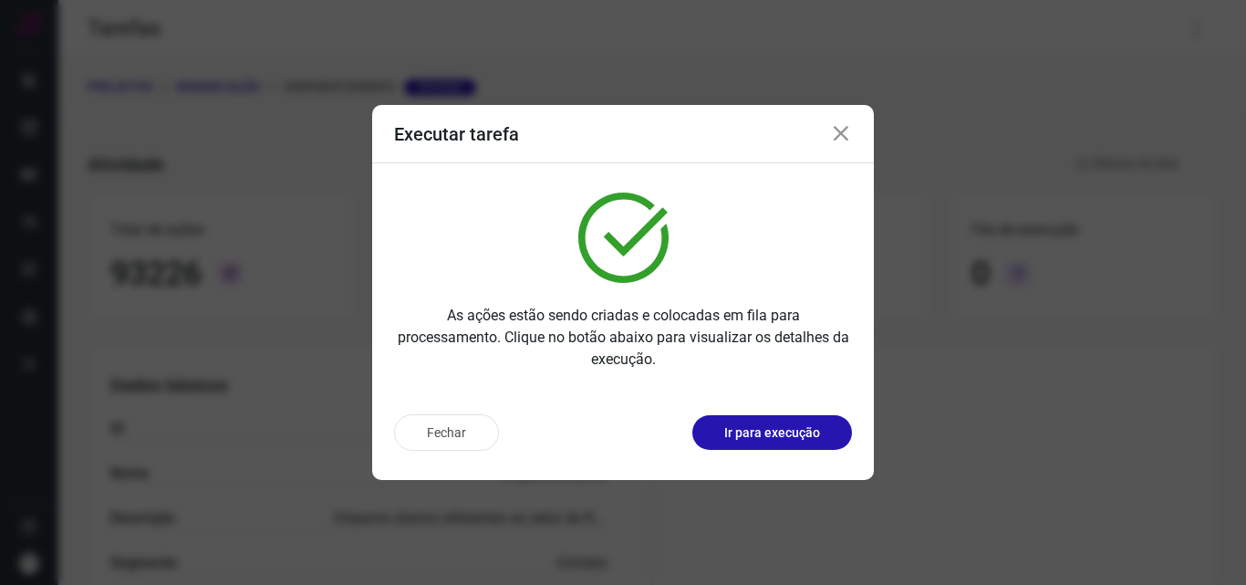
click at [778, 425] on p "Ir para execução" at bounding box center [772, 432] width 96 height 19
